Goal: Find specific page/section: Find specific page/section

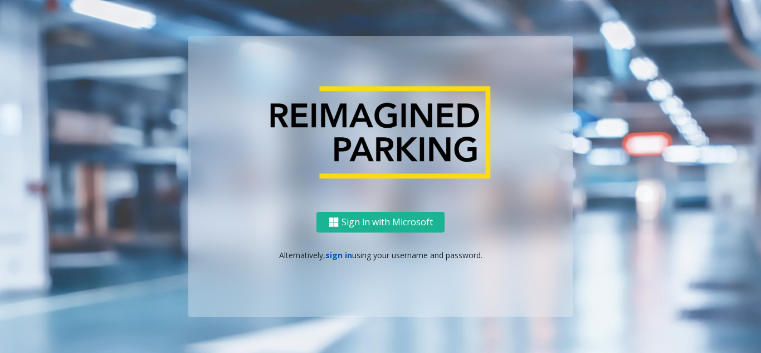
click at [333, 257] on link "sign in" at bounding box center [338, 255] width 27 height 11
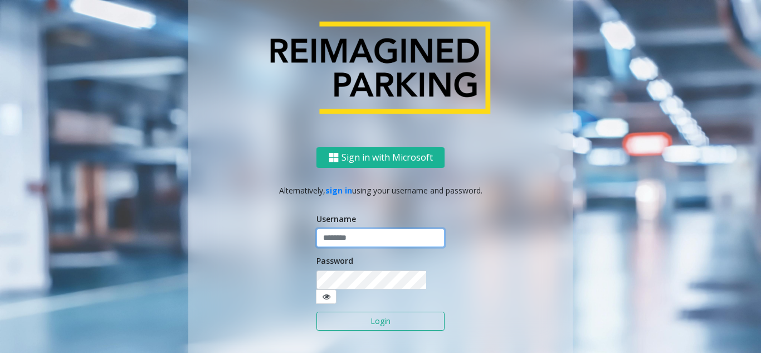
click at [341, 238] on input "text" at bounding box center [380, 237] width 128 height 19
paste input "*******"
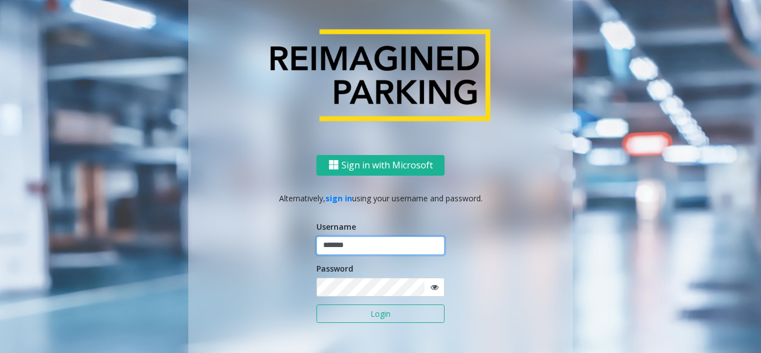
type input "*******"
click at [432, 290] on icon at bounding box center [435, 287] width 8 height 8
click at [374, 318] on button "Login" at bounding box center [380, 313] width 128 height 19
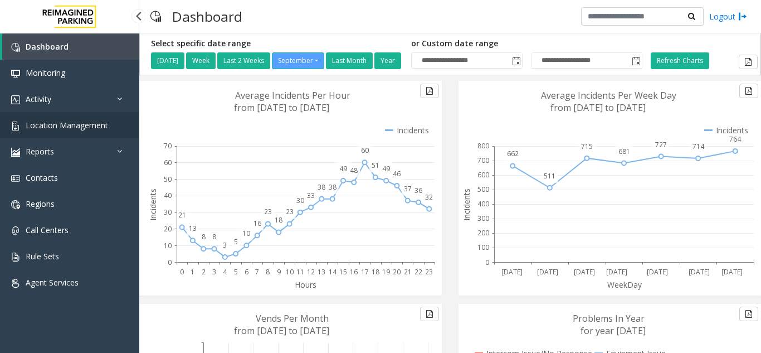
click at [66, 130] on link "Location Management" at bounding box center [69, 125] width 139 height 26
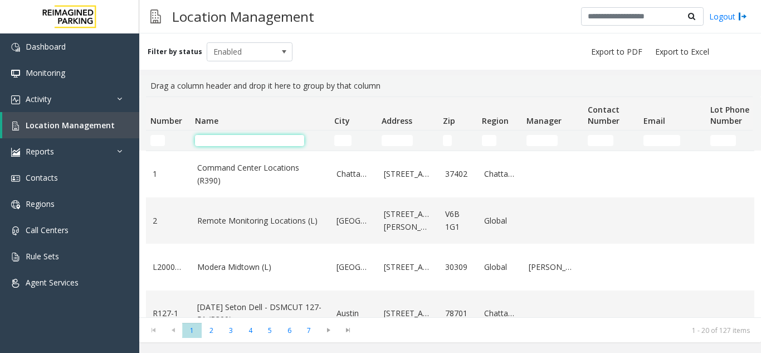
click at [227, 140] on input "Name Filter" at bounding box center [249, 140] width 109 height 11
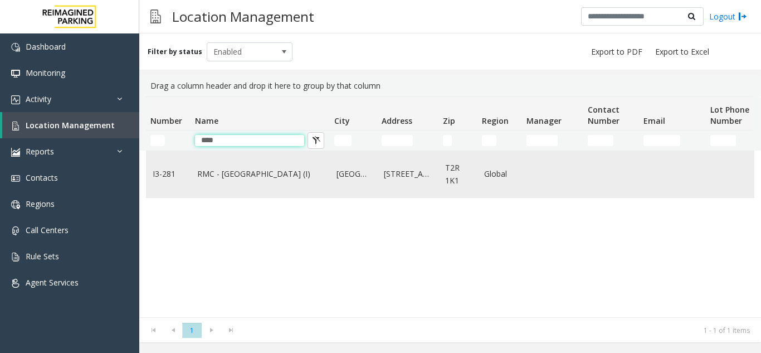
type input "****"
click at [240, 164] on td "RMC - [GEOGRAPHIC_DATA] (I)" at bounding box center [259, 174] width 139 height 46
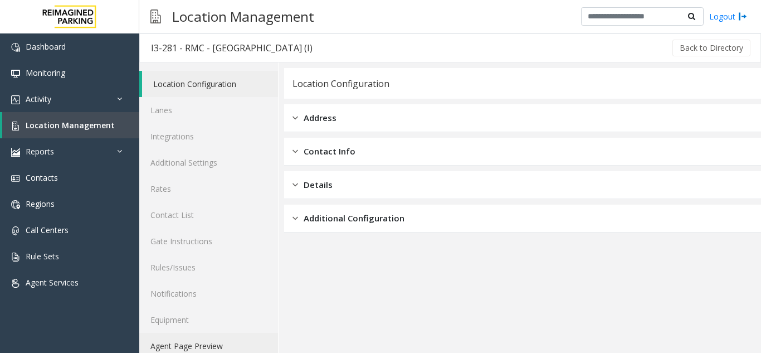
click at [187, 345] on link "Agent Page Preview" at bounding box center [208, 346] width 139 height 26
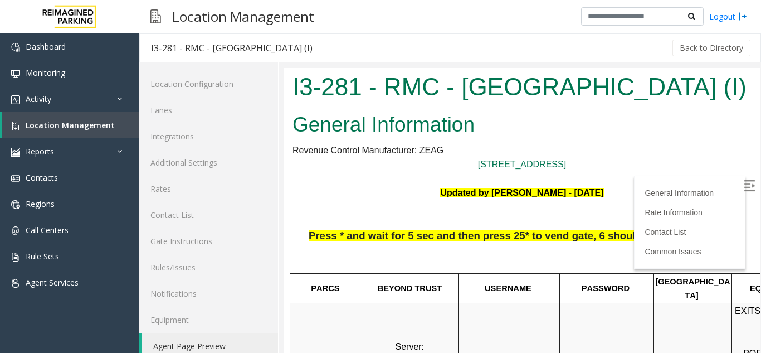
click at [744, 187] on img at bounding box center [749, 185] width 11 height 11
drag, startPoint x: 615, startPoint y: 175, endPoint x: 456, endPoint y: 206, distance: 162.3
click at [496, 211] on p at bounding box center [521, 214] width 459 height 28
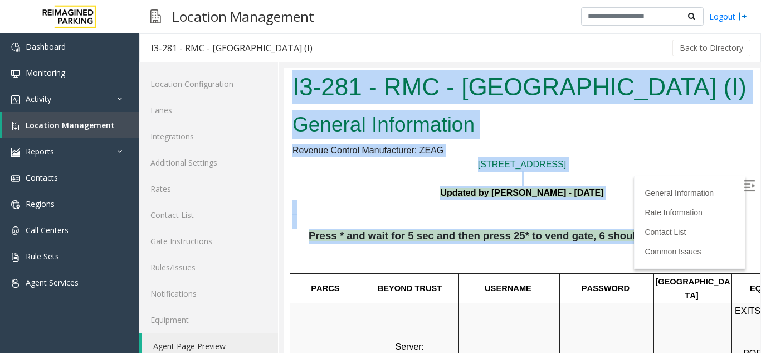
drag, startPoint x: 722, startPoint y: 240, endPoint x: 291, endPoint y: 80, distance: 460.5
click at [291, 80] on body "I3-281 - RMC - [GEOGRAPHIC_DATA] (I) General Information Revenue Control Manufa…" at bounding box center [522, 217] width 476 height 299
click at [338, 177] on p at bounding box center [521, 178] width 459 height 14
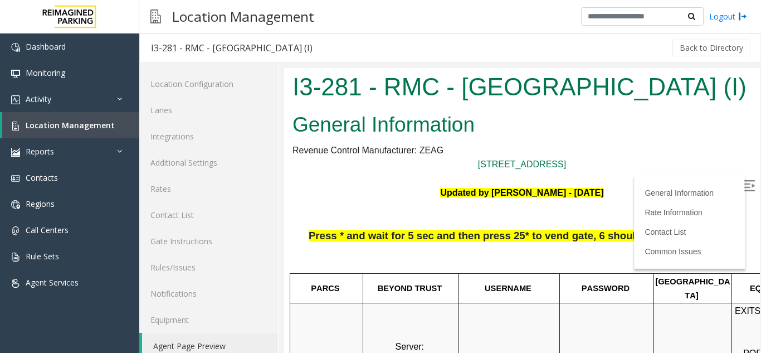
drag, startPoint x: 630, startPoint y: 153, endPoint x: 456, endPoint y: 140, distance: 174.3
drag, startPoint x: 605, startPoint y: 157, endPoint x: 289, endPoint y: 92, distance: 323.6
click at [289, 92] on body "I3-281 - RMC - [GEOGRAPHIC_DATA] (I) General Information Revenue Control Manufa…" at bounding box center [522, 217] width 476 height 299
click at [289, 92] on div "I3-281 - RMC - [GEOGRAPHIC_DATA] (I)" at bounding box center [522, 88] width 476 height 41
